Goal: Task Accomplishment & Management: Use online tool/utility

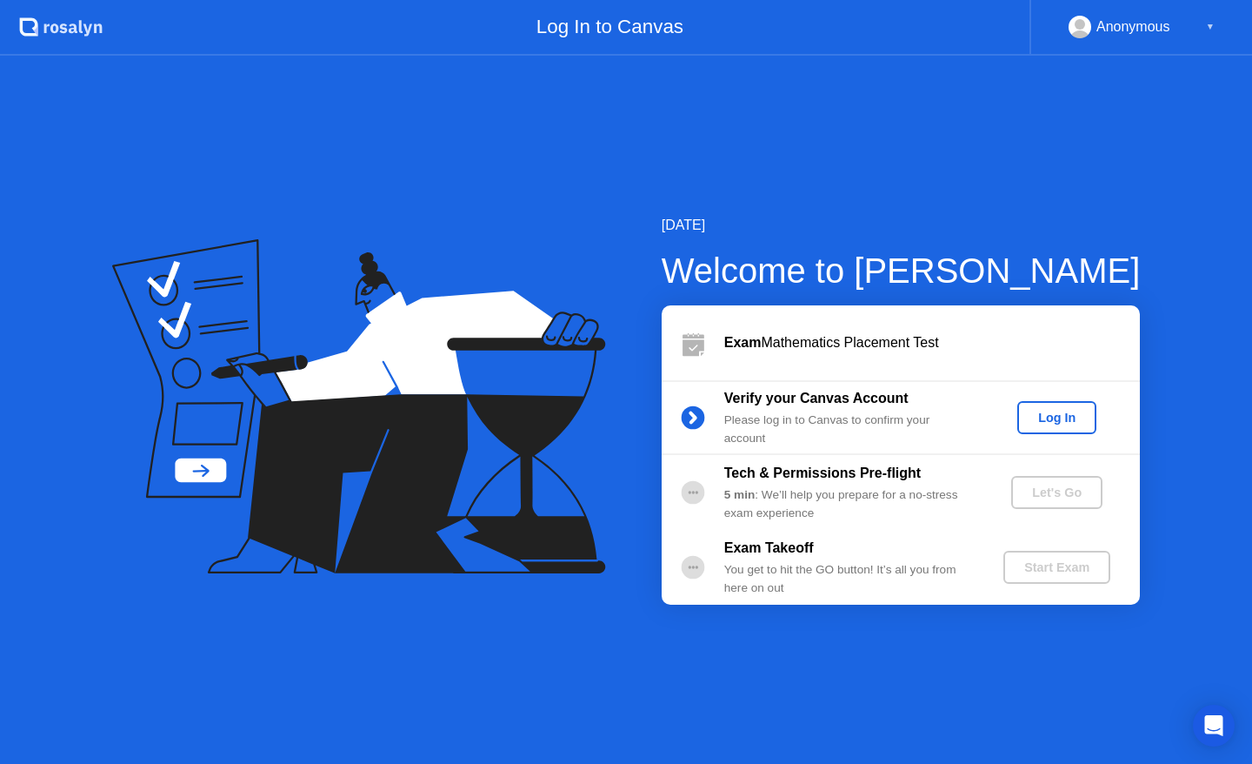
click at [1058, 424] on div "Log In" at bounding box center [1056, 417] width 65 height 14
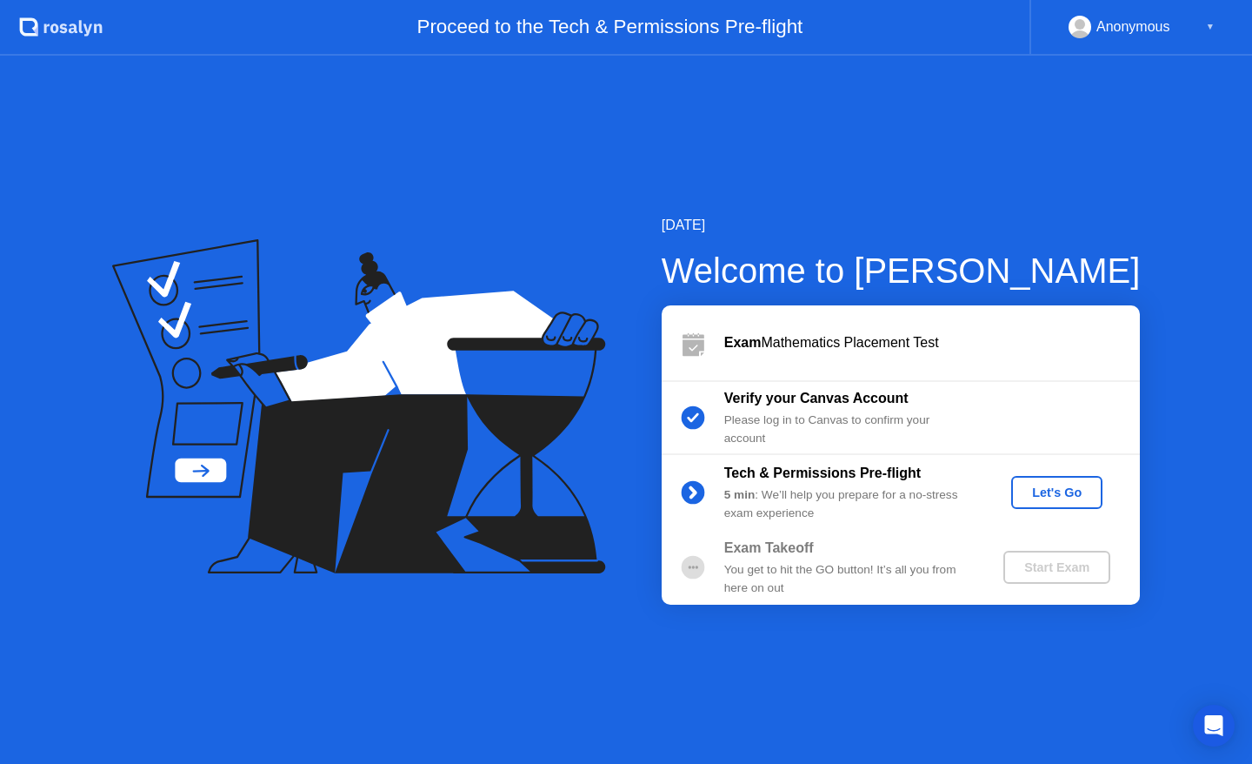
click at [1053, 490] on div "Let's Go" at bounding box center [1056, 492] width 77 height 14
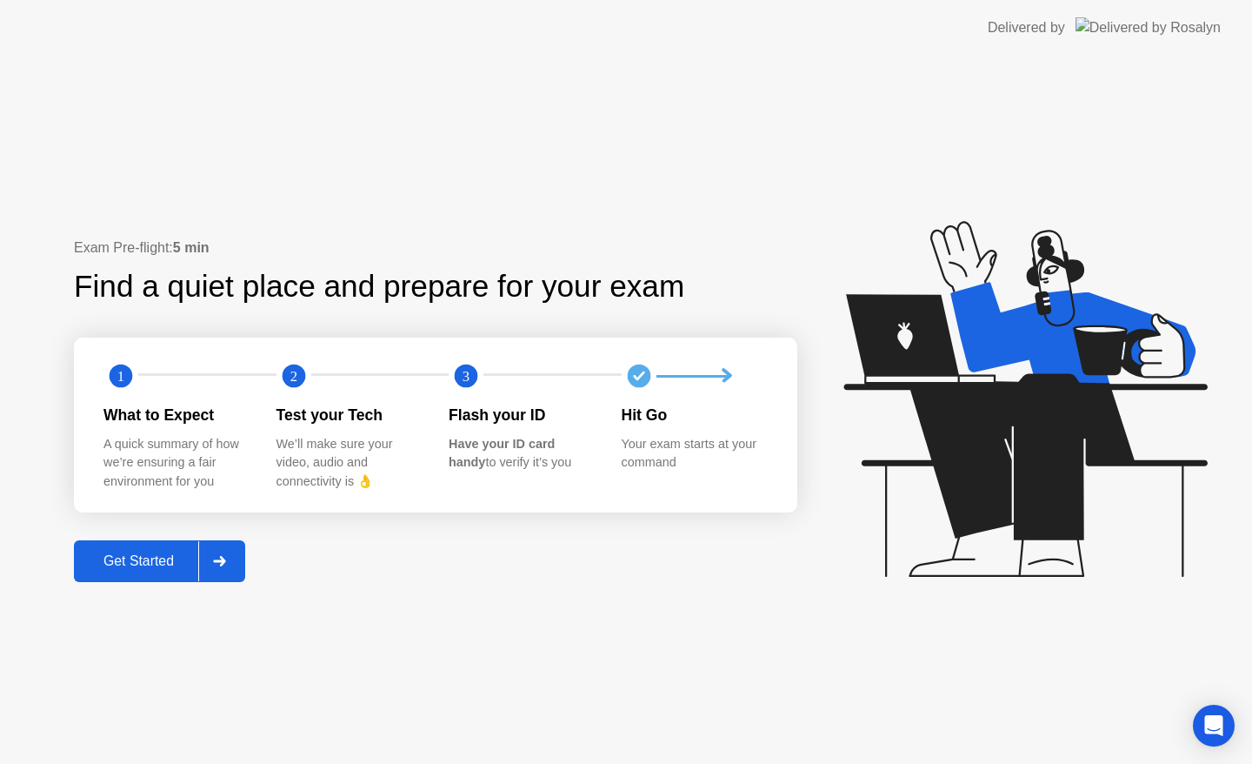
click at [203, 572] on button "Get Started" at bounding box center [159, 561] width 171 height 42
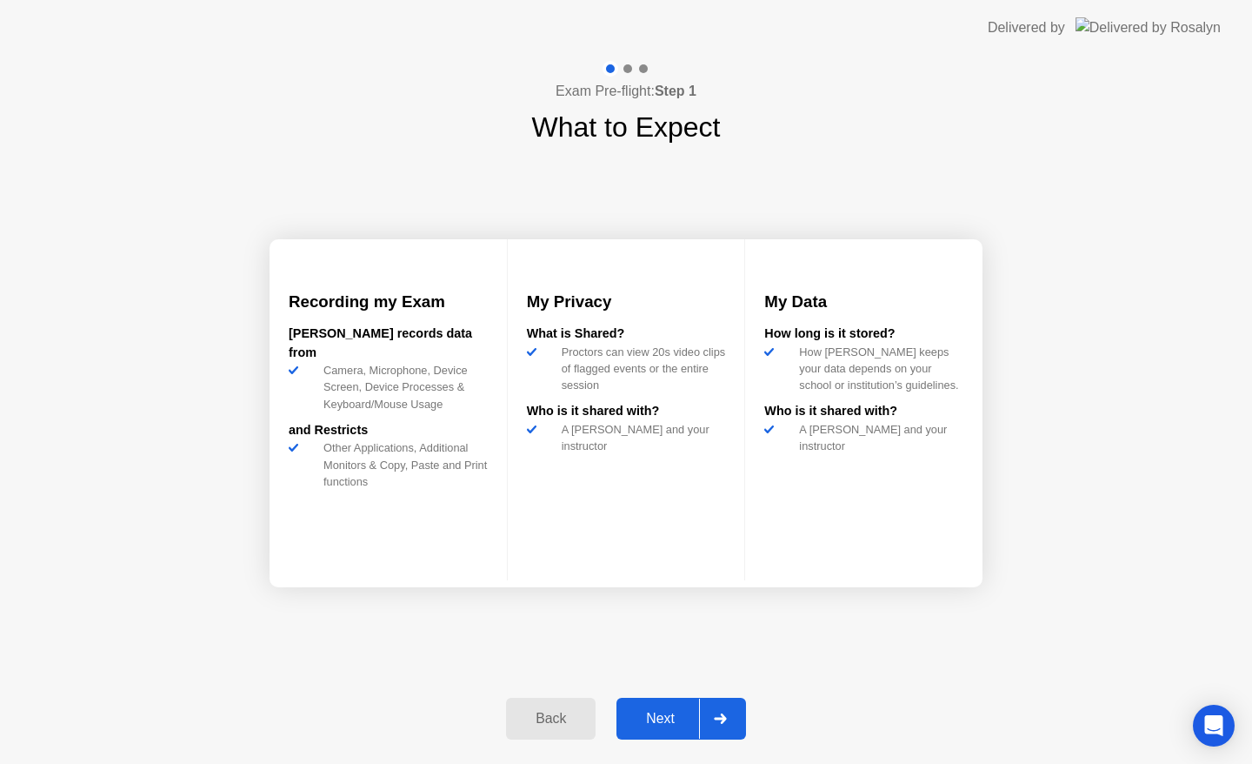
click at [673, 725] on div "Next" at bounding box center [660, 719] width 77 height 16
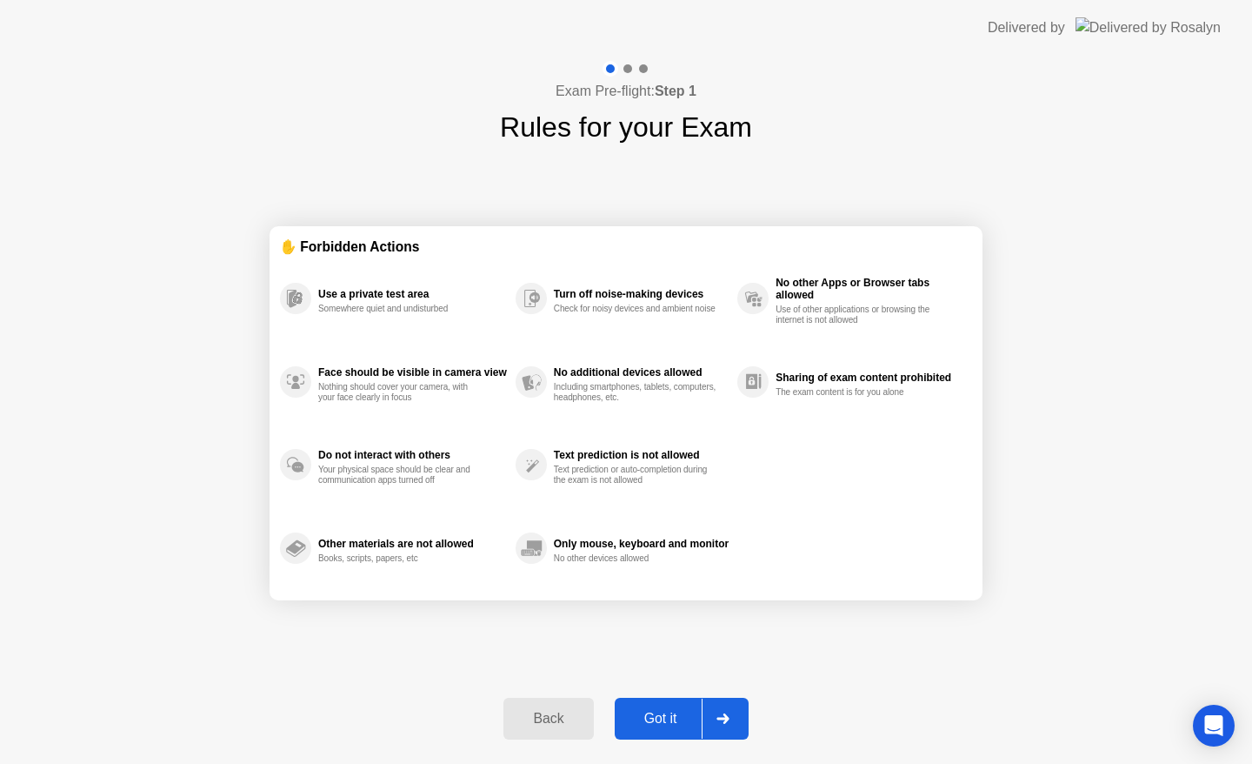
click at [657, 711] on div "Got it" at bounding box center [661, 719] width 82 height 16
select select "**********"
select select "*******"
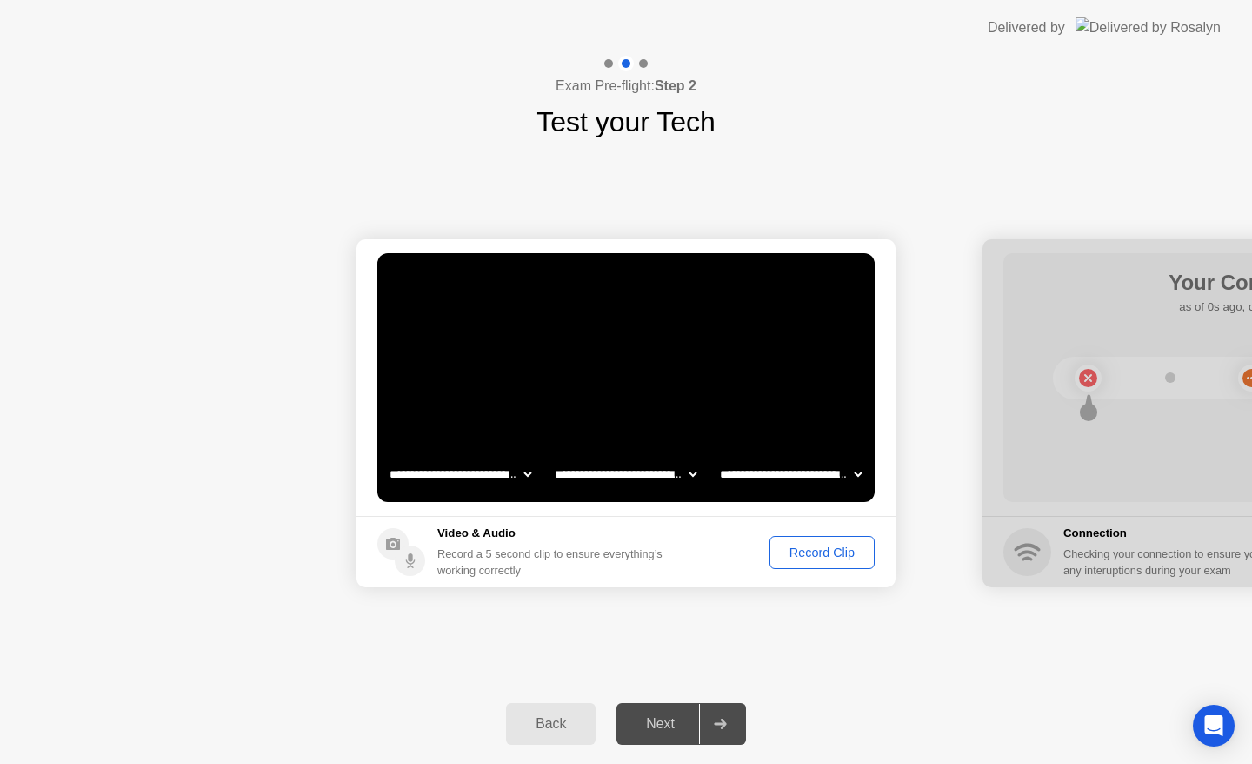
click at [801, 571] on footer "Video & Audio Record a 5 second clip to ensure everything’s working correctly R…" at bounding box center [626, 551] width 539 height 71
click at [795, 564] on button "Record Clip" at bounding box center [822, 552] width 105 height 33
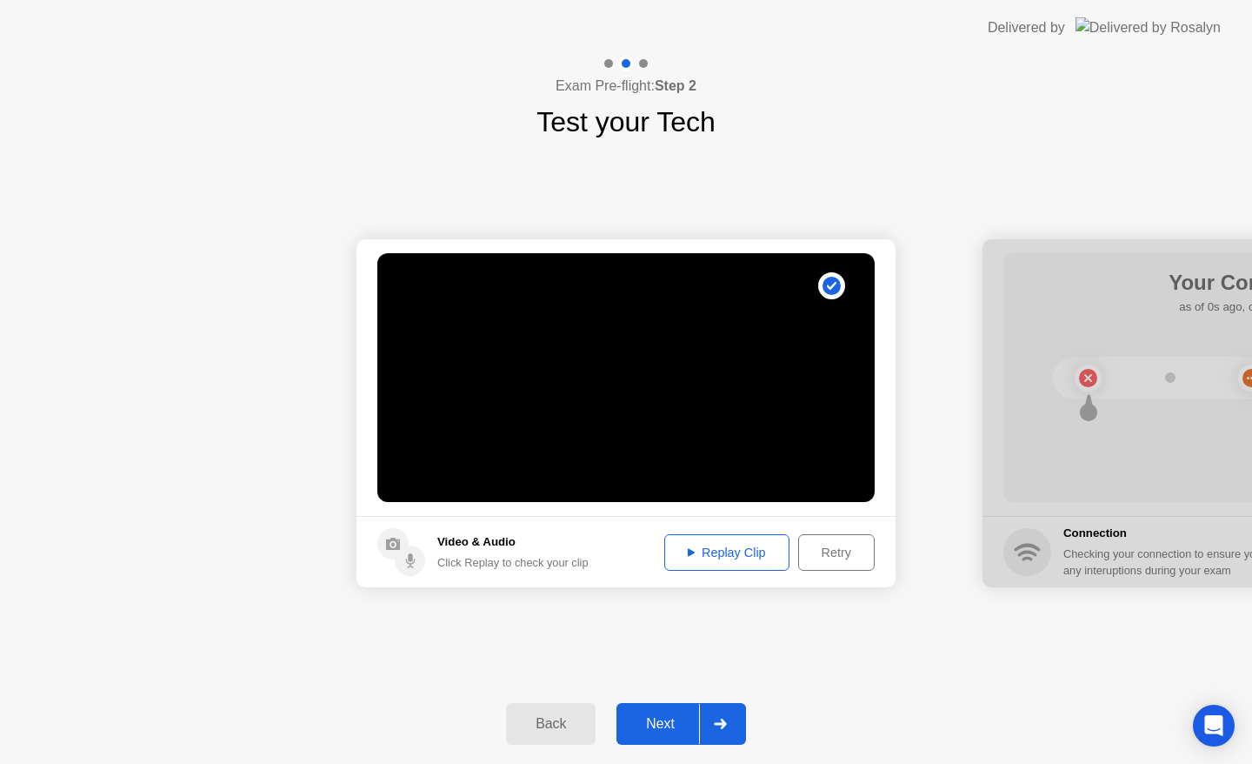
click at [714, 735] on div at bounding box center [720, 724] width 42 height 40
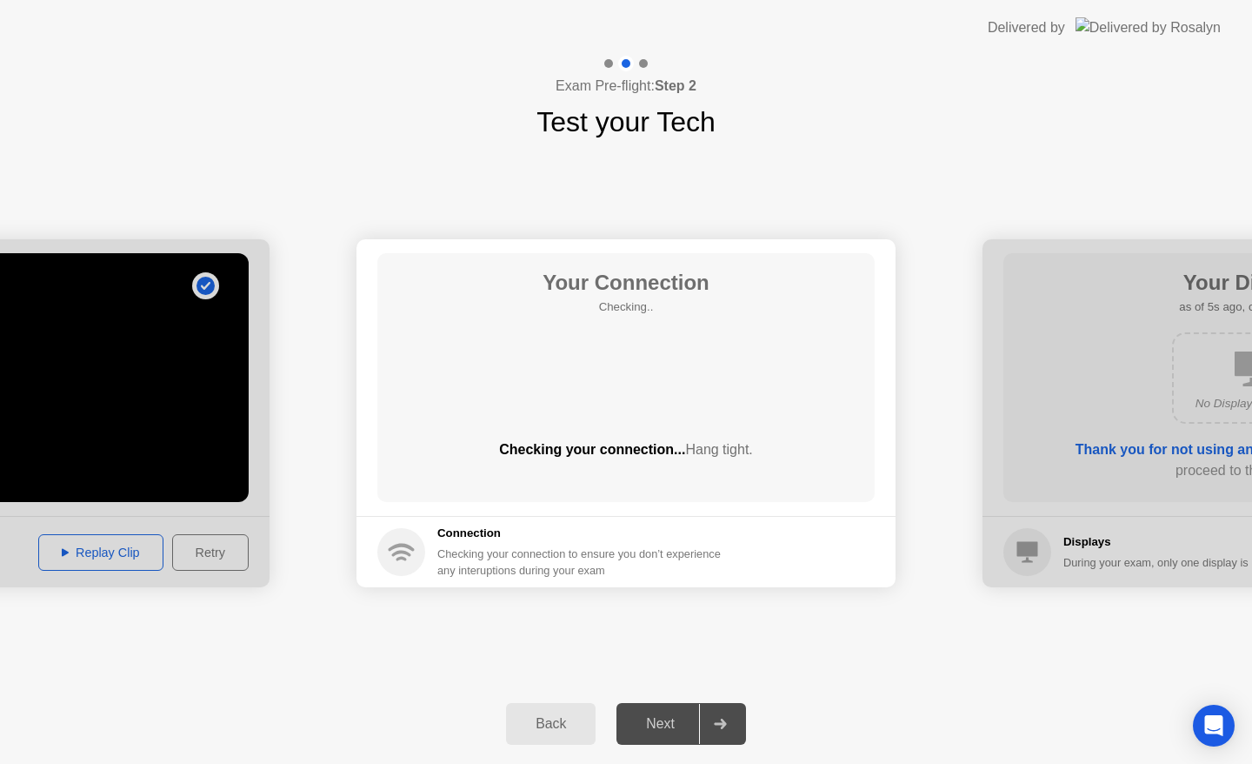
click at [1112, 614] on div "**********" at bounding box center [626, 413] width 1252 height 541
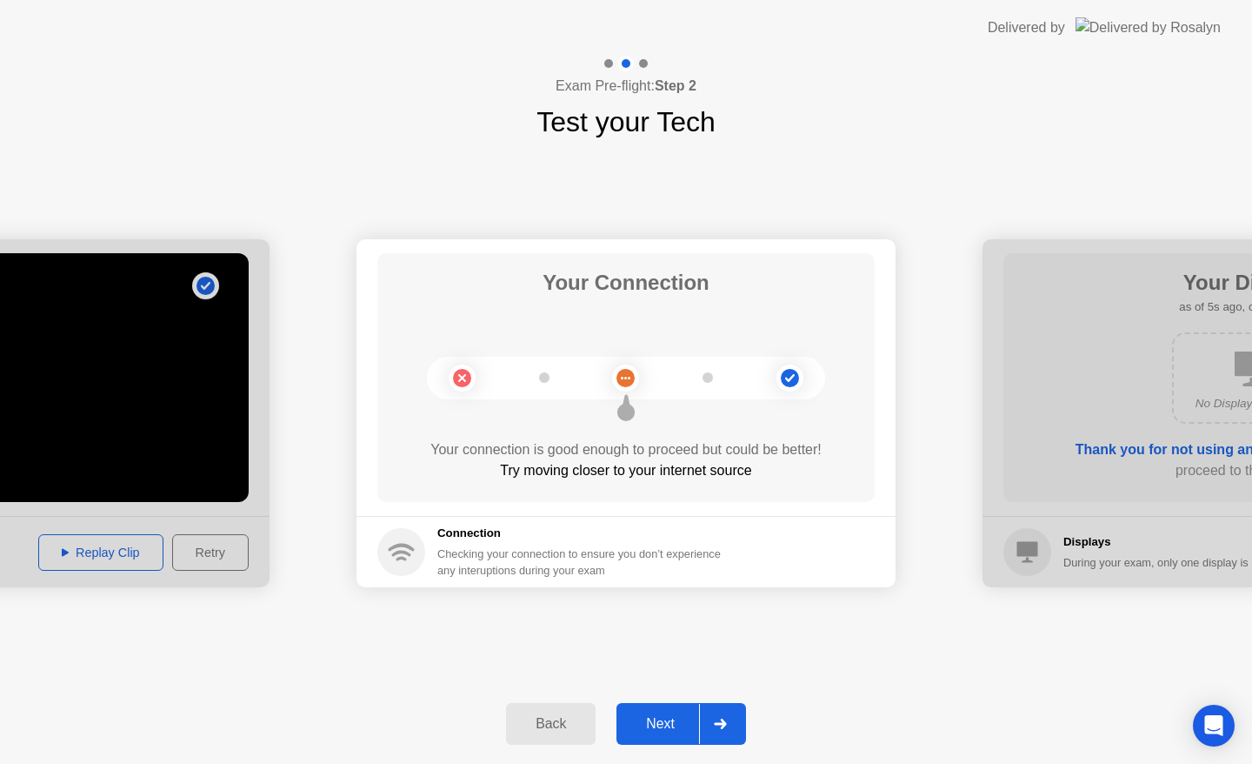
click at [699, 705] on button "Next" at bounding box center [682, 724] width 130 height 42
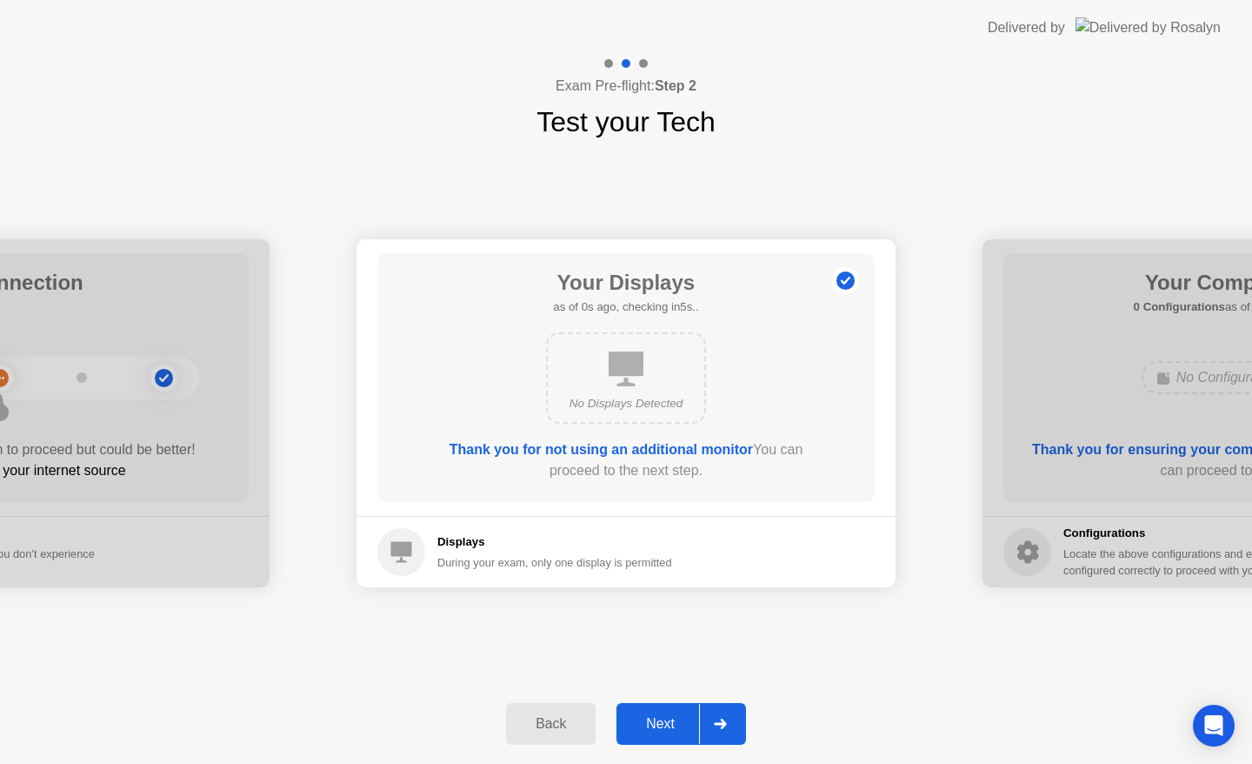
click at [724, 720] on icon at bounding box center [720, 723] width 12 height 10
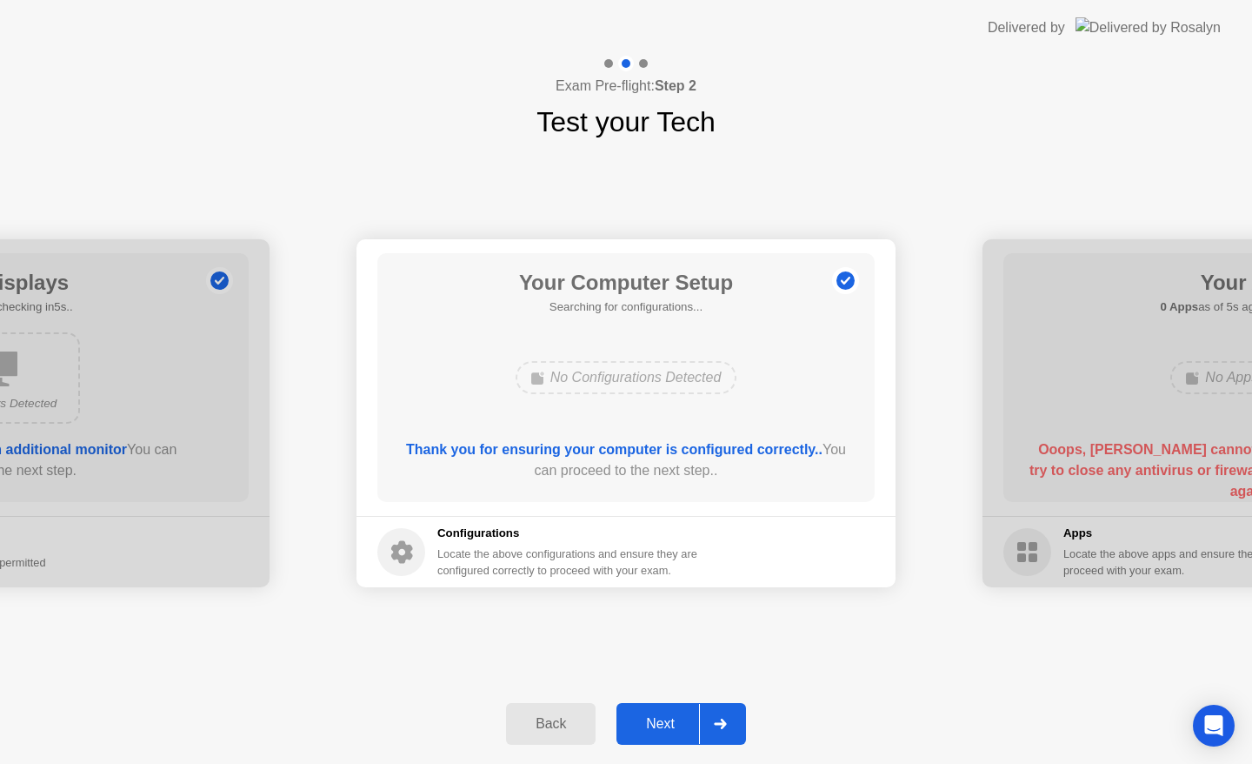
click at [724, 720] on icon at bounding box center [720, 723] width 12 height 10
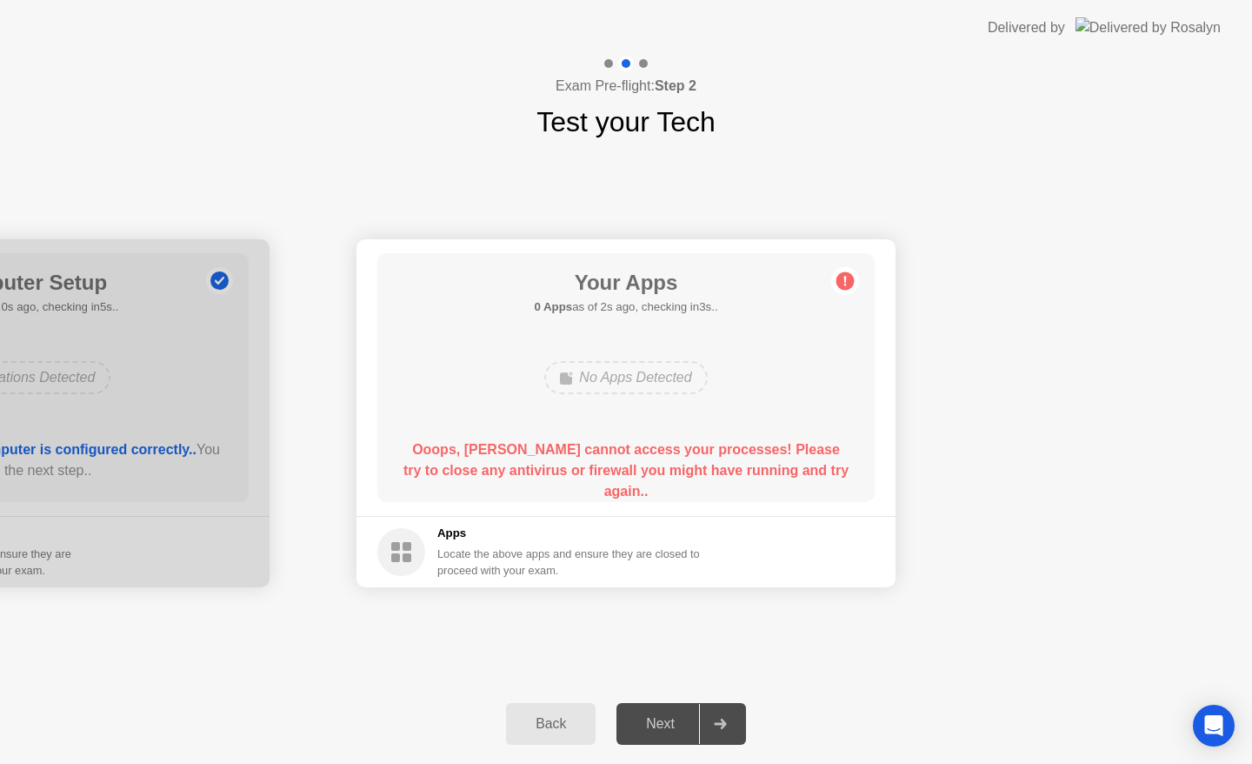
click at [885, 257] on main "Your Apps 0 Apps as of 3s ago, checking in2s.. No Apps Detected Ooops, [PERSON_…" at bounding box center [626, 377] width 539 height 277
click at [862, 383] on div "Your Apps Searching for disallowed apps... No Apps Detected Ooops, [PERSON_NAME…" at bounding box center [625, 377] width 497 height 249
